Goal: Check status: Check status

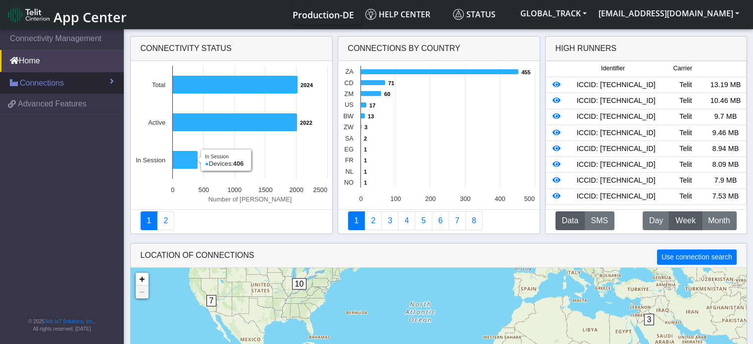
click at [81, 81] on link "Connections" at bounding box center [62, 83] width 124 height 22
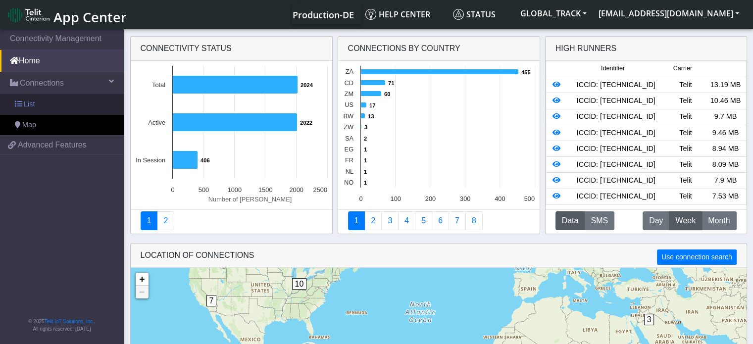
click at [64, 102] on link "List" at bounding box center [62, 104] width 124 height 21
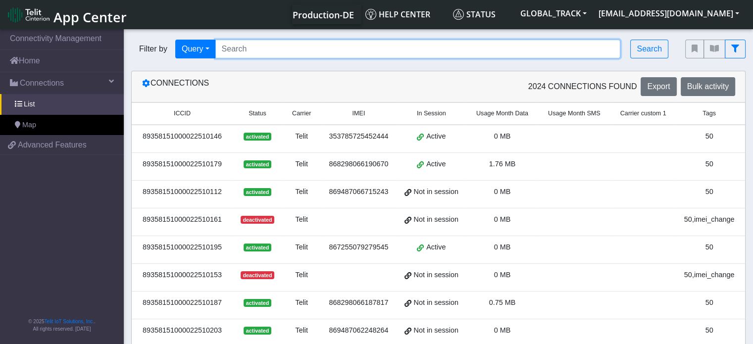
click at [221, 45] on input "Search..." at bounding box center [418, 49] width 406 height 19
paste input "867255079263929"
type input "867255079263929"
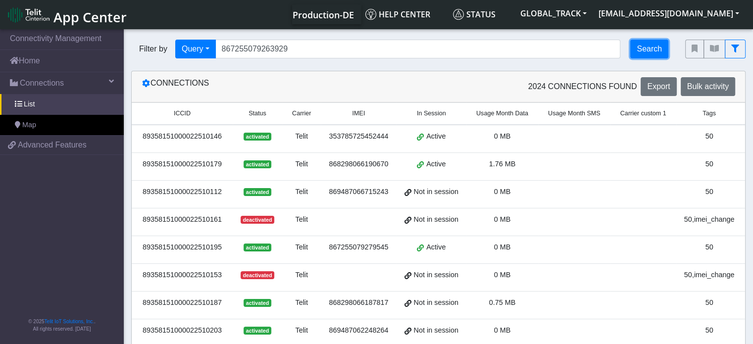
click at [647, 48] on button "Search" at bounding box center [649, 49] width 38 height 19
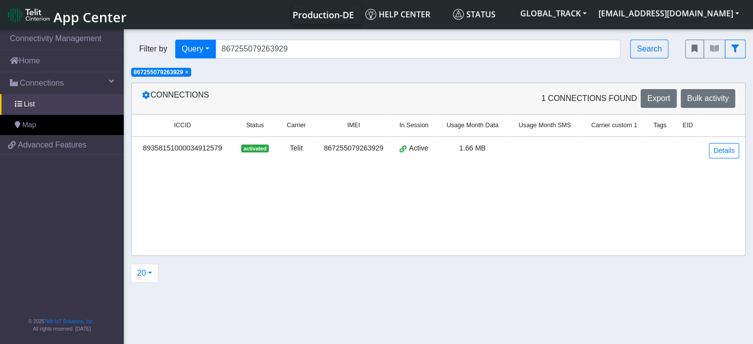
click at [543, 143] on td at bounding box center [544, 151] width 72 height 28
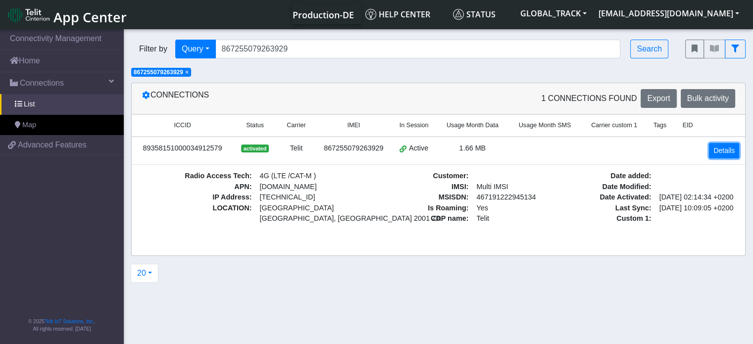
click at [725, 147] on link "Details" at bounding box center [724, 150] width 30 height 15
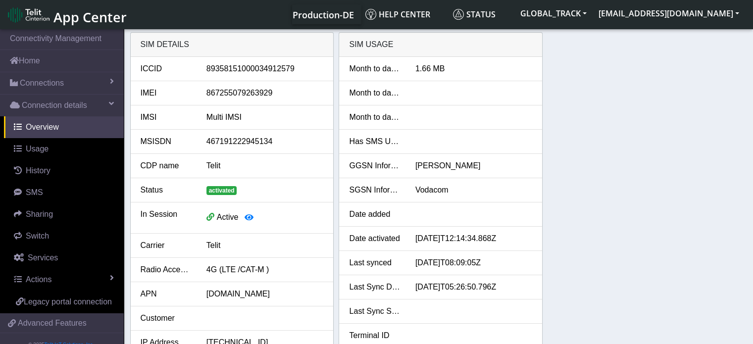
click at [572, 270] on div "SIM details ICCID [TECHNICAL_ID] IMEI [TECHNICAL_ID] IMSI Multi IMSI MSISDN 467…" at bounding box center [438, 232] width 617 height 401
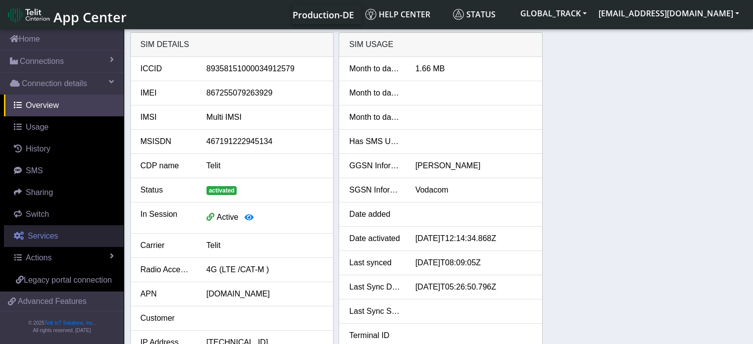
scroll to position [34, 0]
click at [56, 228] on link "Services" at bounding box center [64, 235] width 120 height 22
select select "2: 6"
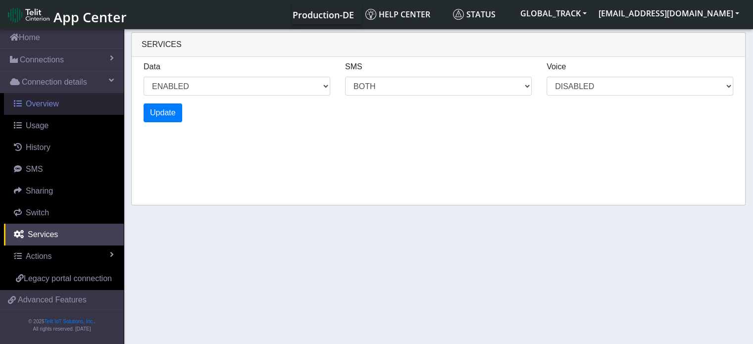
click at [60, 93] on link "Overview" at bounding box center [64, 104] width 120 height 22
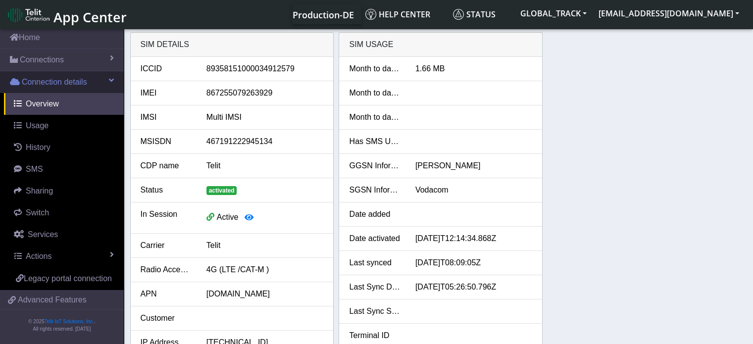
click at [60, 76] on span "Connection details" at bounding box center [54, 82] width 65 height 12
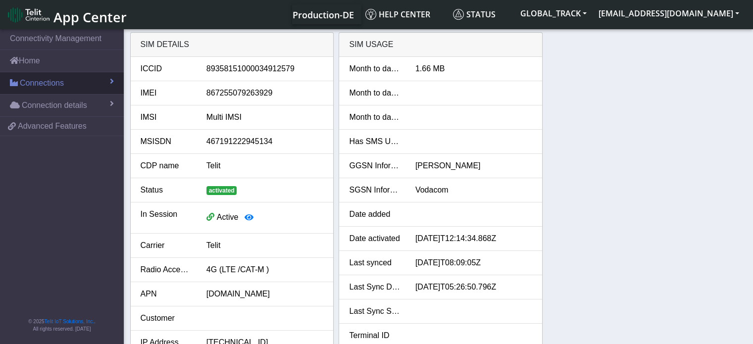
click at [62, 85] on span "Connections" at bounding box center [42, 83] width 44 height 12
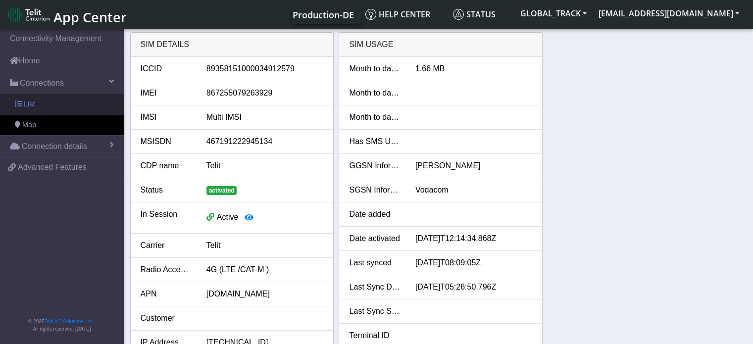
click at [69, 108] on link "List" at bounding box center [62, 104] width 124 height 21
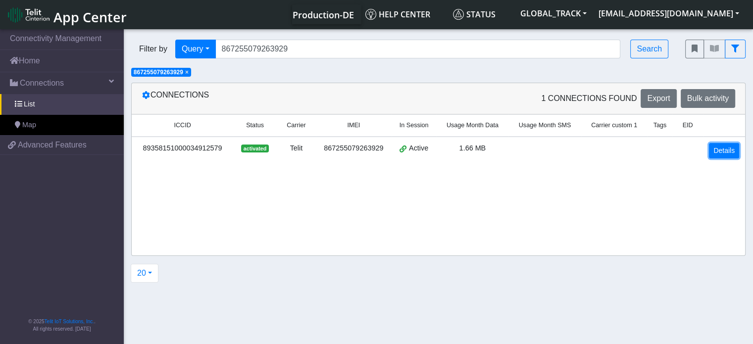
click at [719, 152] on link "Details" at bounding box center [724, 150] width 30 height 15
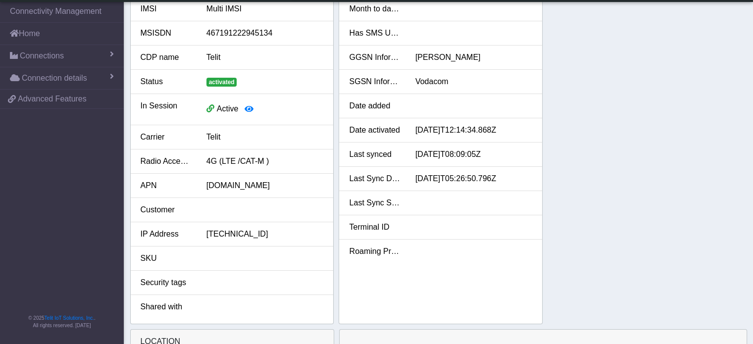
scroll to position [99, 0]
